Goal: Task Accomplishment & Management: Manage account settings

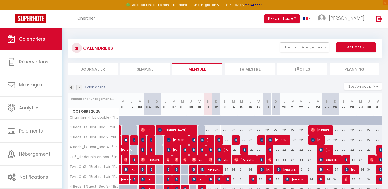
select select
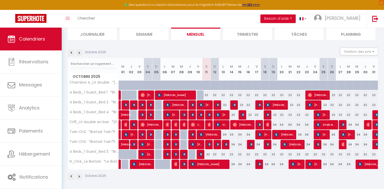
scroll to position [36, 0]
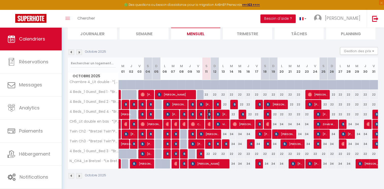
click at [208, 114] on img at bounding box center [210, 114] width 4 height 4
select select "OK"
select select "KO"
select select "0"
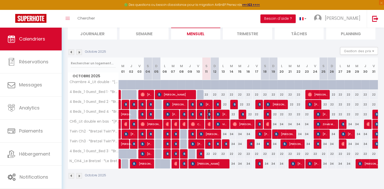
select select "1"
select select
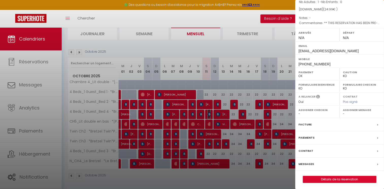
scroll to position [51, 0]
click at [312, 163] on label "Messages" at bounding box center [306, 163] width 15 height 5
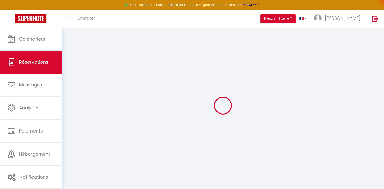
select select
checkbox input "false"
type textarea "** THIS RESERVATION HAS BEEN PRE-PAID ** BOOKING NOTE : Payment charge is EUR 0…"
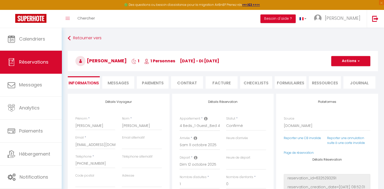
scroll to position [3481, 0]
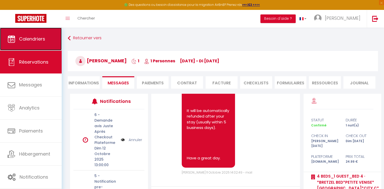
click at [48, 41] on link "Calendriers" at bounding box center [31, 39] width 62 height 23
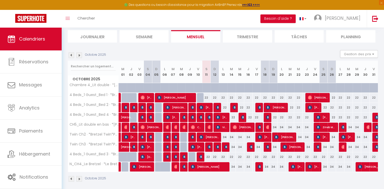
scroll to position [36, 0]
